Goal: Information Seeking & Learning: Check status

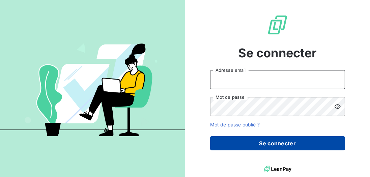
type input "[EMAIL_ADDRESS][DOMAIN_NAME]"
click at [274, 146] on button "Se connecter" at bounding box center [277, 143] width 135 height 14
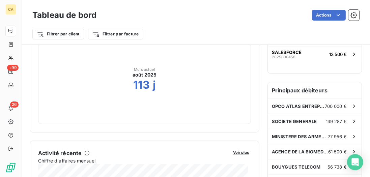
scroll to position [135, 0]
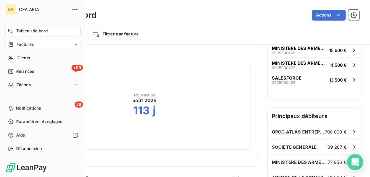
click at [27, 48] on div "Factures" at bounding box center [42, 44] width 75 height 11
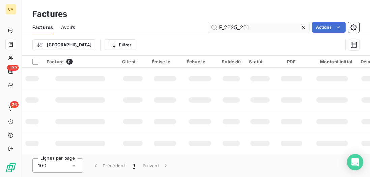
click at [261, 26] on input "F_2025_201" at bounding box center [258, 27] width 101 height 11
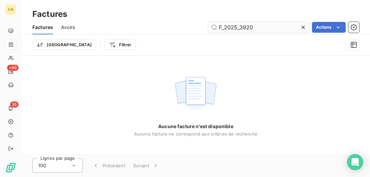
type input "F_2025_3920"
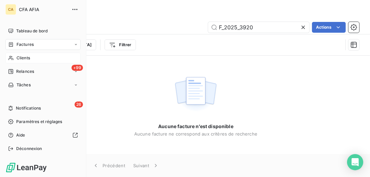
click at [23, 60] on span "Clients" at bounding box center [23, 58] width 13 height 6
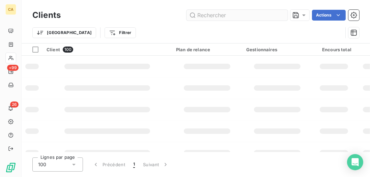
click at [238, 18] on input "text" at bounding box center [237, 15] width 101 height 11
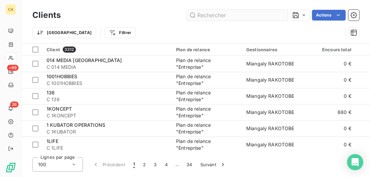
click at [238, 18] on input "text" at bounding box center [237, 15] width 101 height 11
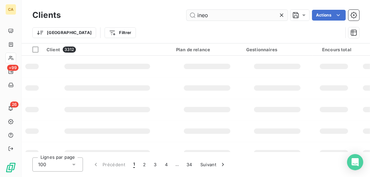
type input "ineo"
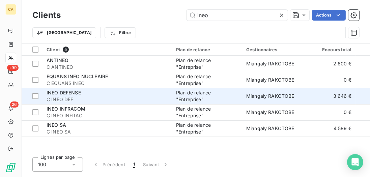
click at [133, 95] on div "INEO DEFENSE" at bounding box center [107, 92] width 121 height 7
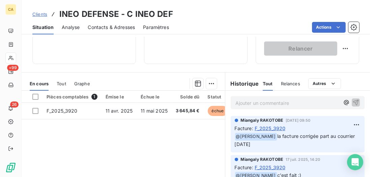
scroll to position [135, 0]
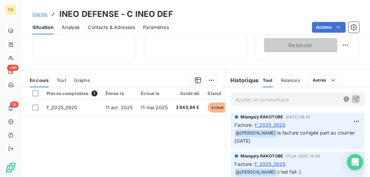
click at [281, 124] on span "F_2025_3920" at bounding box center [270, 124] width 31 height 7
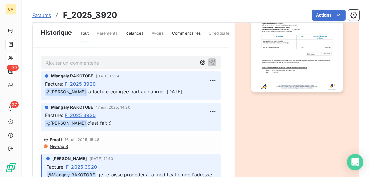
scroll to position [105, 0]
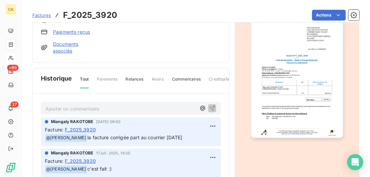
click at [62, 107] on p "Ajouter un commentaire ﻿" at bounding box center [121, 109] width 151 height 8
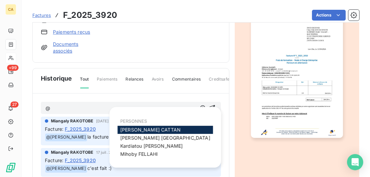
click at [133, 130] on span "Aurélie CATTAN" at bounding box center [150, 130] width 60 height 6
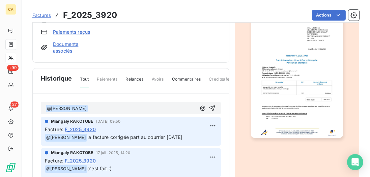
click at [100, 105] on p "﻿ @ Aurélie CATTAN ﻿ ﻿" at bounding box center [121, 109] width 151 height 8
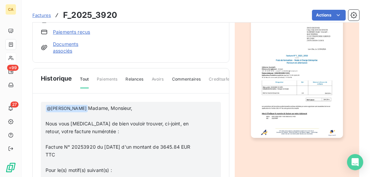
click at [88, 109] on span "Madame, Monsieur," at bounding box center [110, 108] width 45 height 6
click at [119, 107] on p "﻿ @ Aurélie CATTAN ﻿ Madame, Monsieur," at bounding box center [122, 109] width 153 height 8
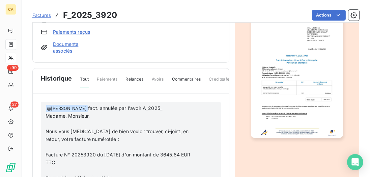
click at [166, 109] on p "﻿ @ Aurélie CATTAN ﻿ fact. annulée par l'avoir A_2025_ Madame, Monsieur," at bounding box center [122, 113] width 153 height 16
drag, startPoint x: 172, startPoint y: 108, endPoint x: 160, endPoint y: 110, distance: 12.6
click at [160, 110] on span "fact. annulée par l'avoir A_2025_ 2025_8643 Madame, Monsieur," at bounding box center [119, 112] width 146 height 14
click at [185, 109] on p "﻿ @ Aurélie CATTAN ﻿ fact. annulée par l'avoir A_2025_8643 Madame, Monsieur," at bounding box center [122, 113] width 153 height 16
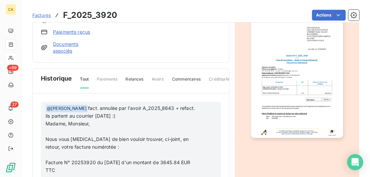
click at [60, 118] on span "fact. annulée par l'avoir A_2025_8643 + refact. ils partent au courrier demain …" at bounding box center [121, 116] width 151 height 22
click at [126, 118] on p "﻿ @ Aurélie CATTAN ﻿ fact. annulée par l'avoir A_2025_8643 + refact. ils parten…" at bounding box center [122, 117] width 153 height 24
drag, startPoint x: 47, startPoint y: 114, endPoint x: 43, endPoint y: 115, distance: 4.6
click at [142, 122] on p "﻿ @ Aurélie CATTAN ﻿ fact. annulée par l'avoir A_2025_8643 + refact. Ils parten…" at bounding box center [122, 117] width 153 height 24
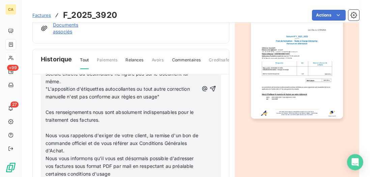
scroll to position [193, 0]
click at [210, 90] on icon "button" at bounding box center [213, 89] width 7 height 7
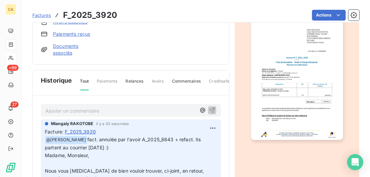
scroll to position [105, 0]
